Goal: Communication & Community: Answer question/provide support

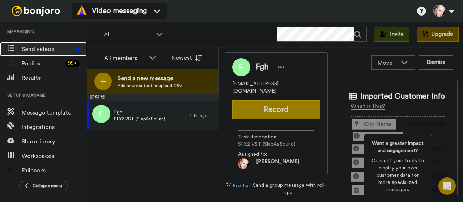
click at [41, 49] on span "Send videos" at bounding box center [47, 49] width 51 height 9
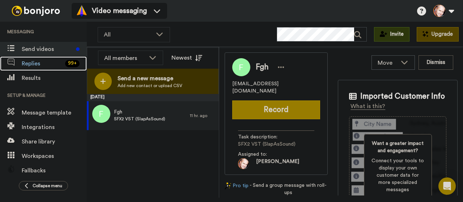
drag, startPoint x: 44, startPoint y: 66, endPoint x: 70, endPoint y: 55, distance: 27.6
click at [45, 66] on span "Replies" at bounding box center [42, 63] width 41 height 9
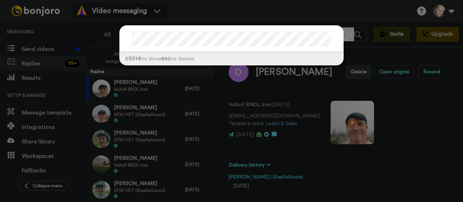
scroll to position [25, 0]
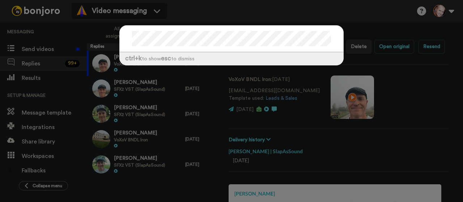
type textarea "x"
type textarea "s"
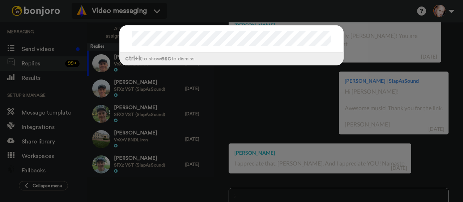
type textarea "x"
type textarea "sco"
type textarea "x"
type textarea "scot"
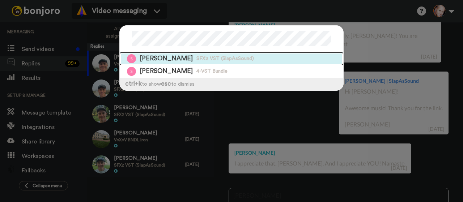
click at [209, 59] on span "SFX2 VST (SlapAsSound)" at bounding box center [226, 58] width 58 height 7
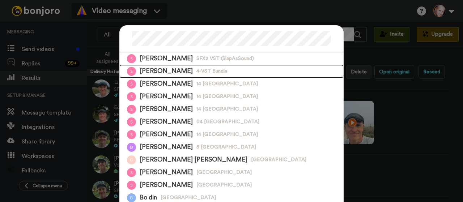
click at [197, 69] on span "4-VST Bundle" at bounding box center [212, 71] width 31 height 7
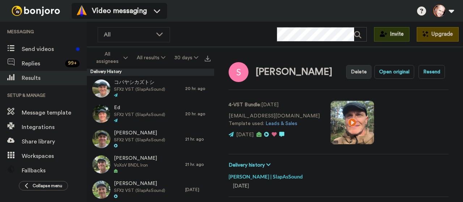
type textarea "x"
